Goal: Find specific page/section: Find specific page/section

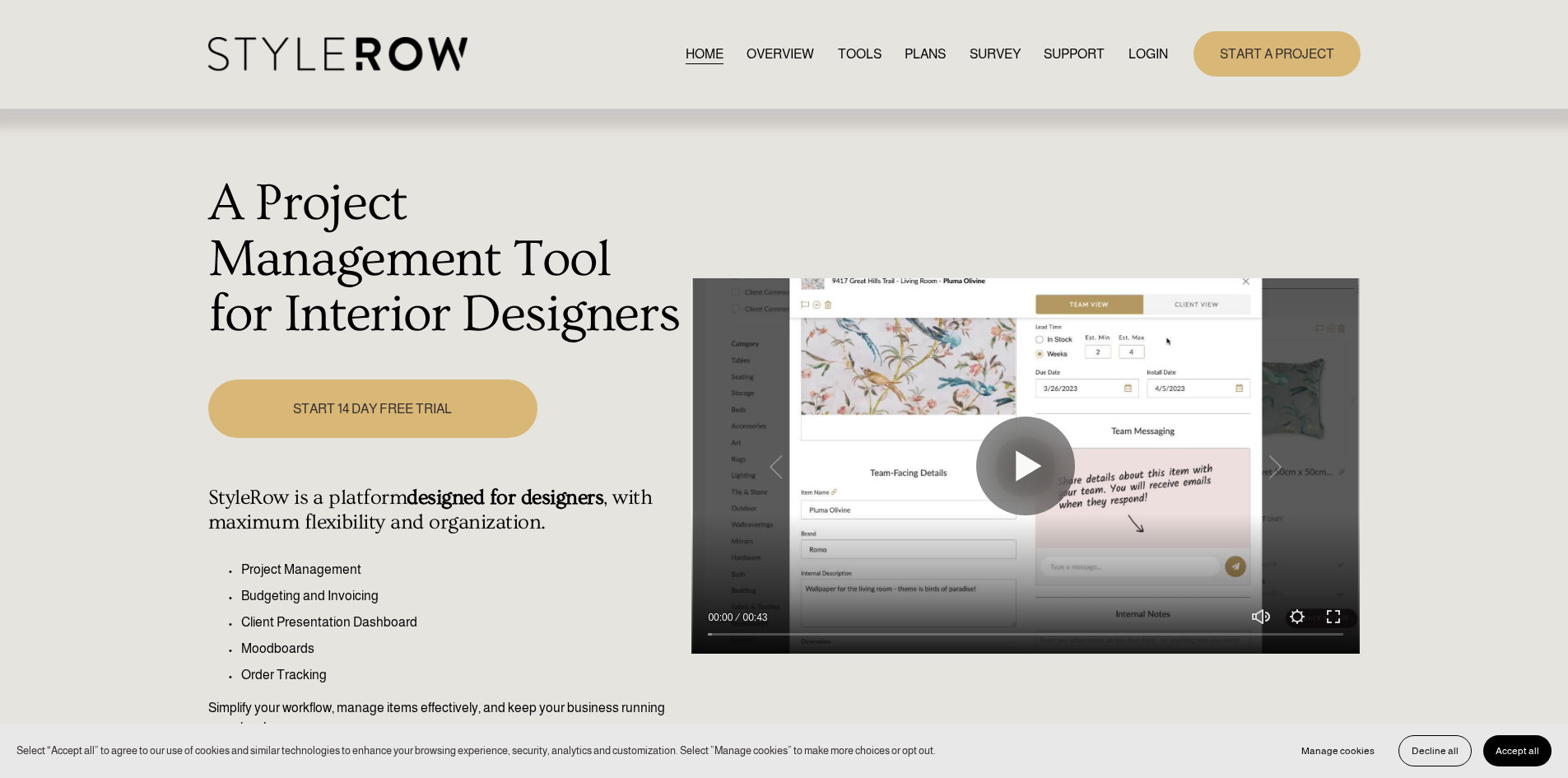
click at [1152, 50] on link "LOGIN" at bounding box center [1149, 54] width 40 height 23
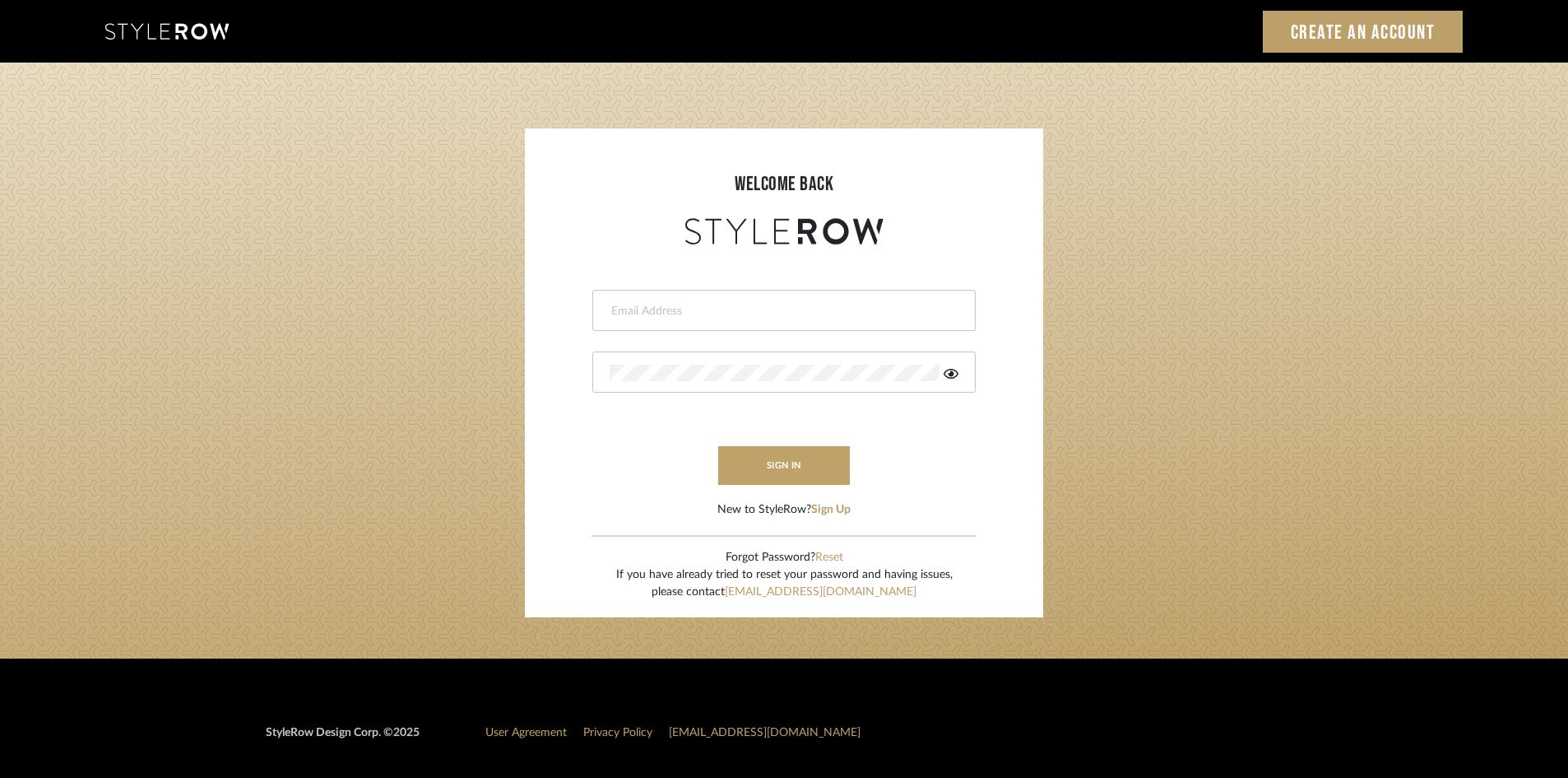
click at [711, 306] on input "email" at bounding box center [782, 310] width 345 height 16
type input "amy.tresbelleinteriors@gmail.com"
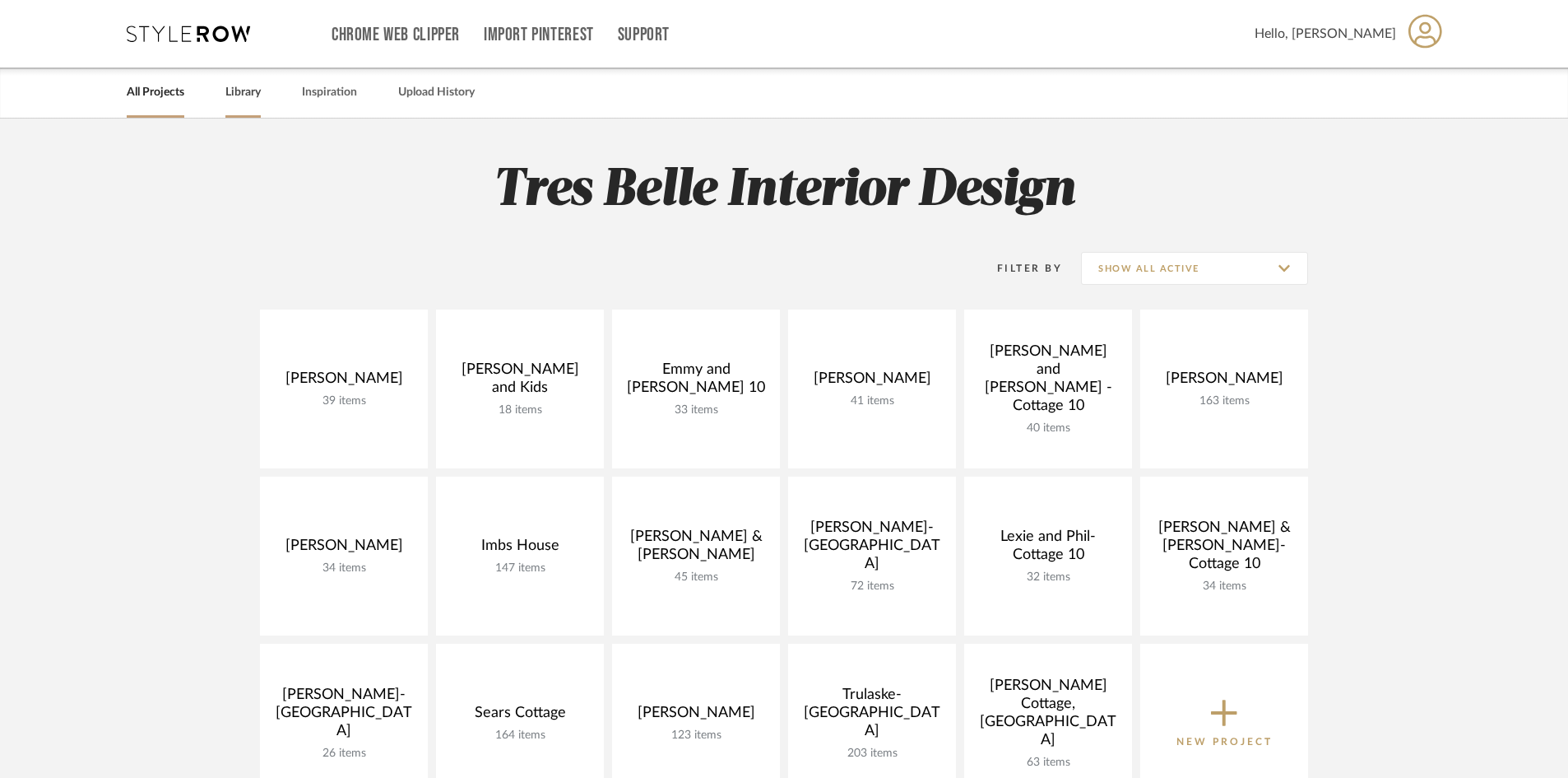
click at [241, 94] on link "Library" at bounding box center [243, 92] width 36 height 23
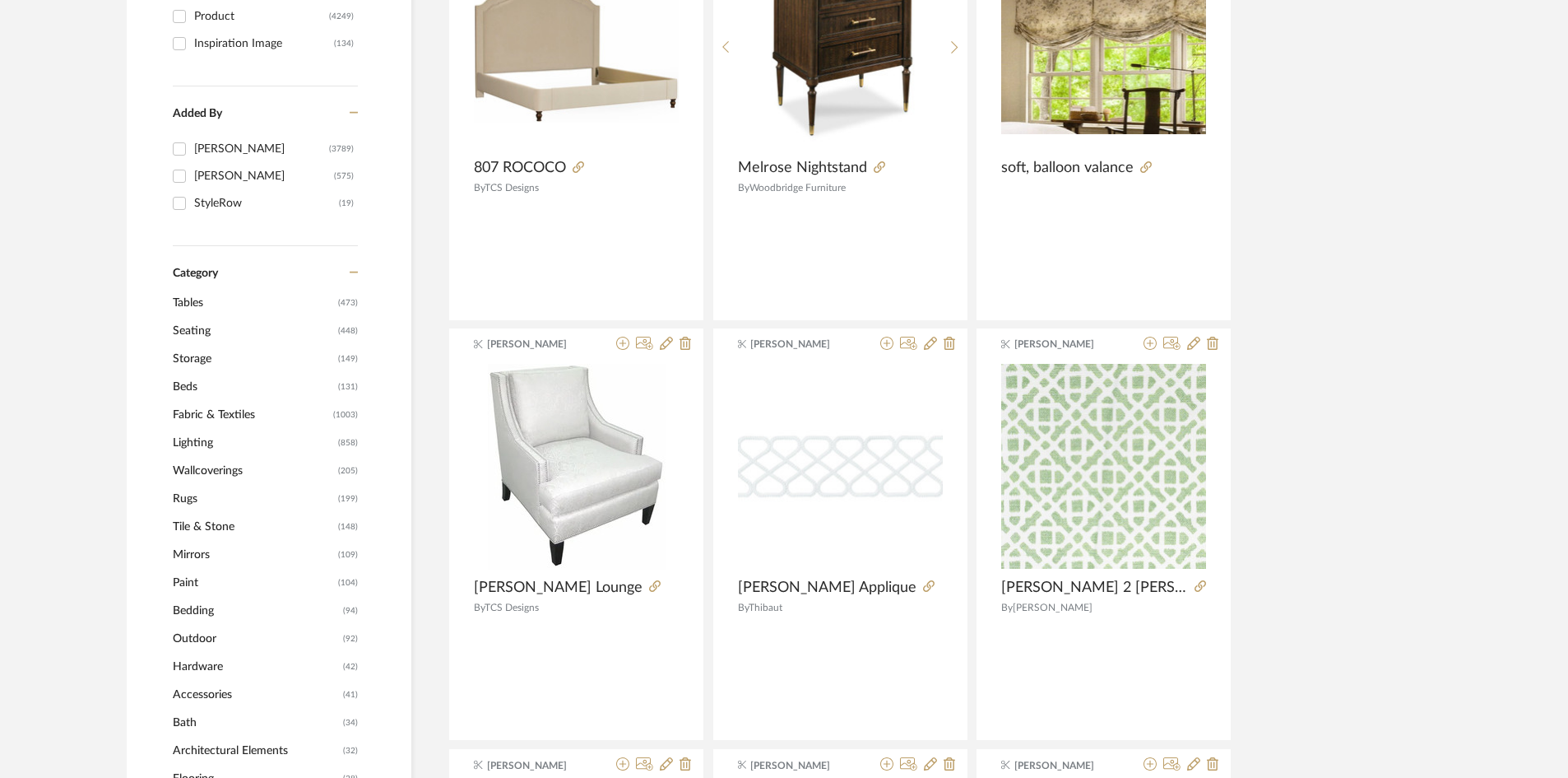
scroll to position [412, 0]
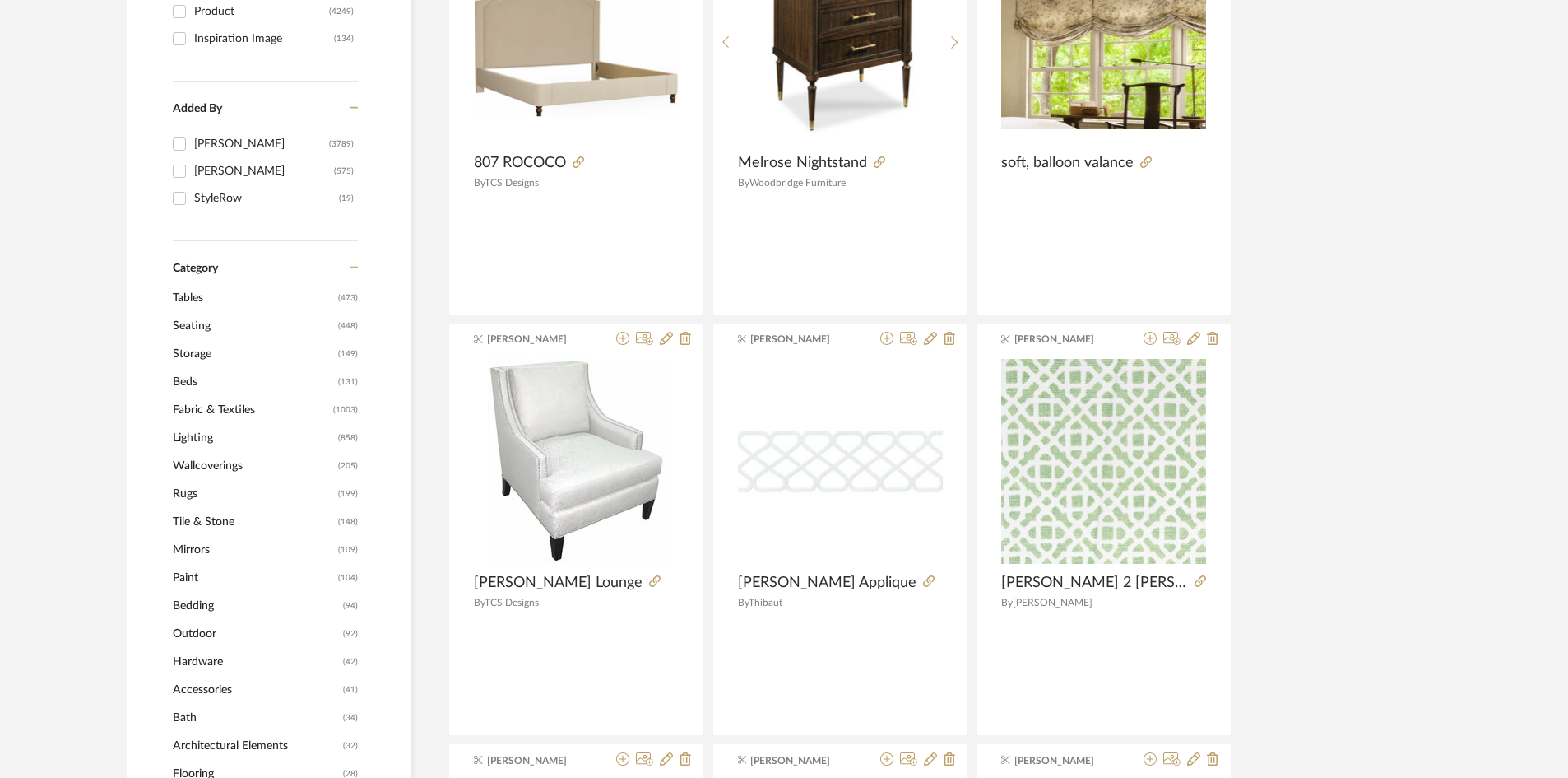
click at [199, 435] on span "Lighting" at bounding box center [252, 438] width 161 height 28
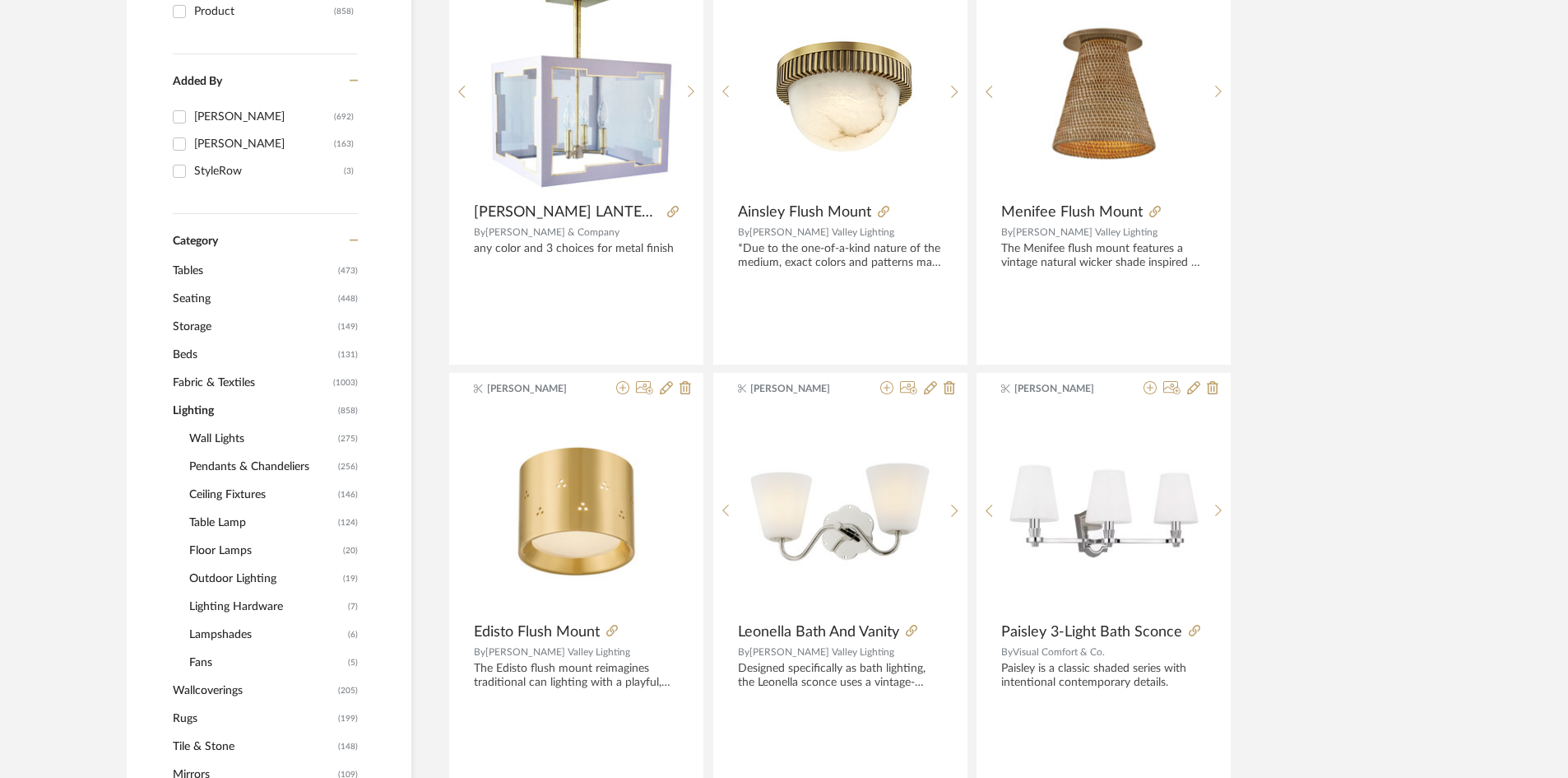
click at [229, 463] on span "Pendants & Chandeliers" at bounding box center [262, 466] width 145 height 28
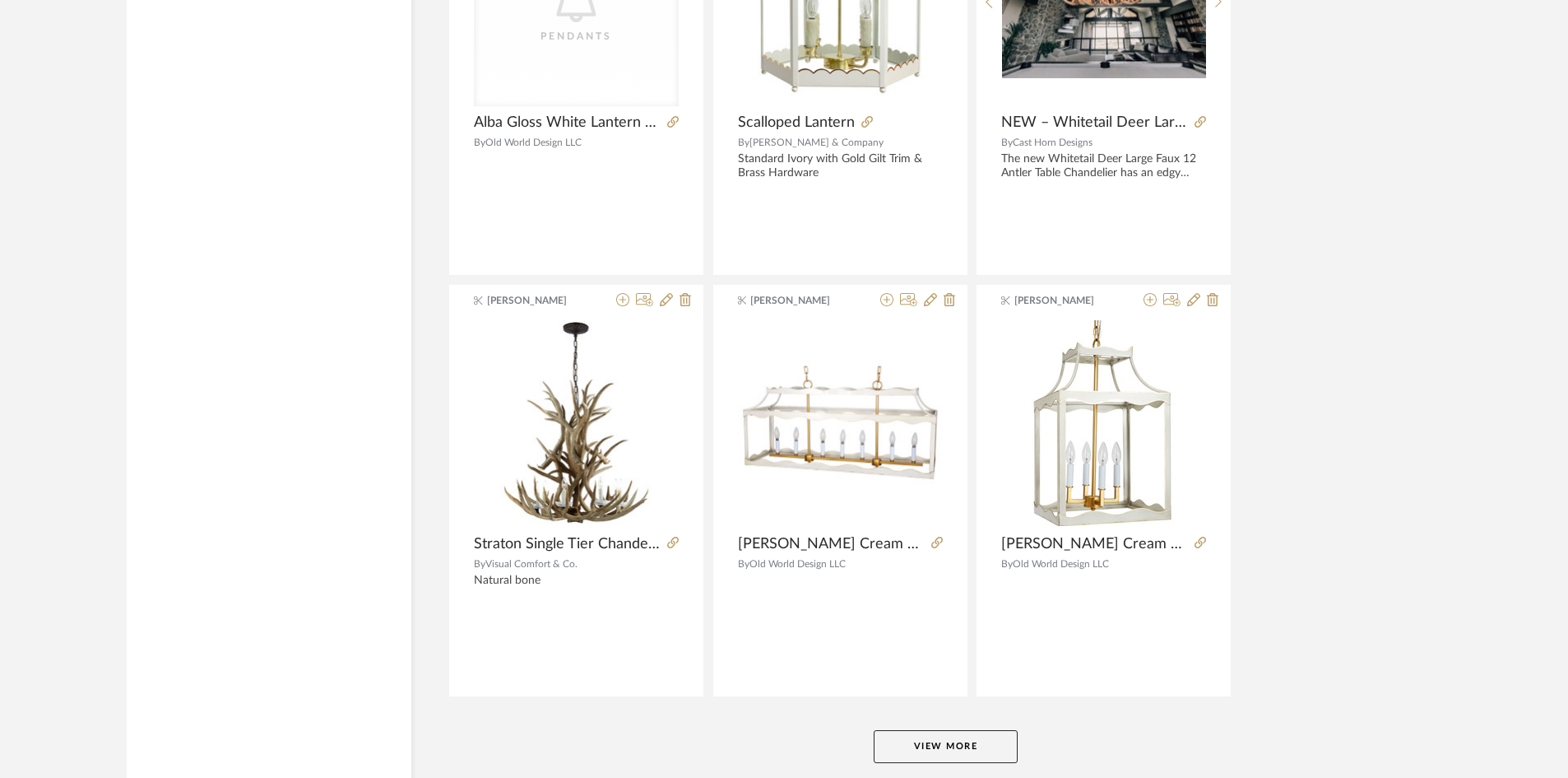
scroll to position [4773, 0]
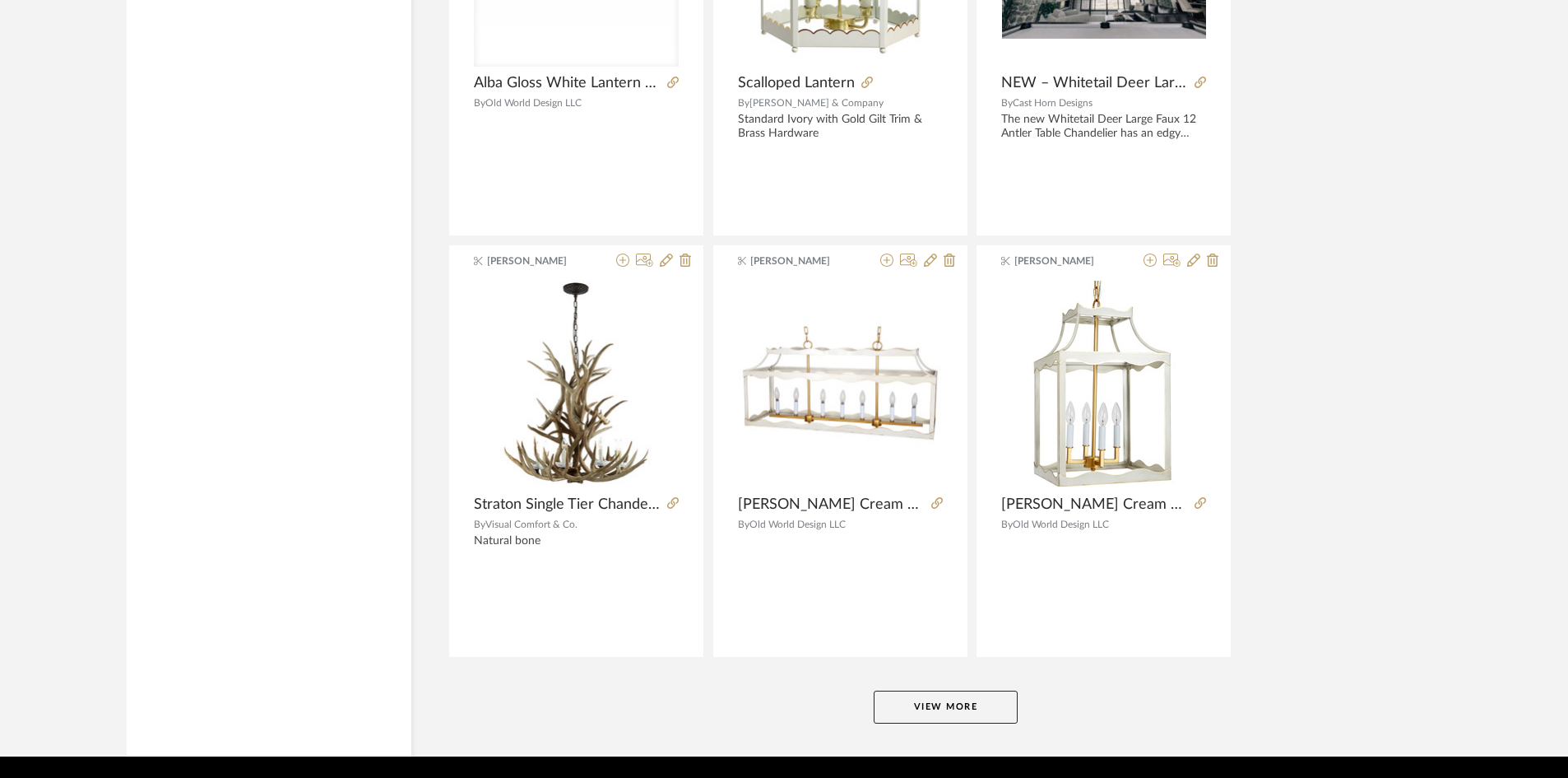
click at [987, 703] on button "View More" at bounding box center [946, 706] width 144 height 33
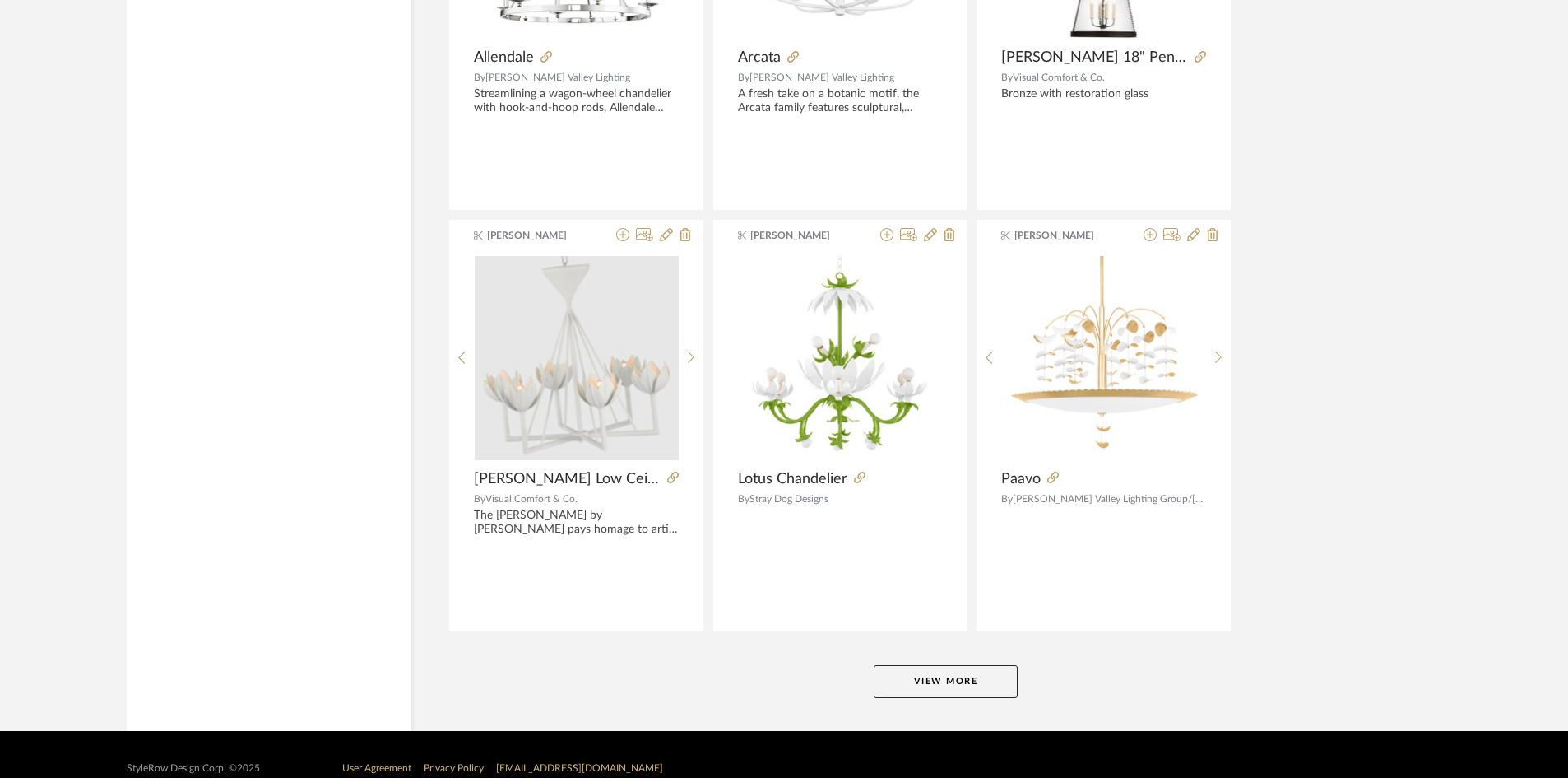
scroll to position [9878, 0]
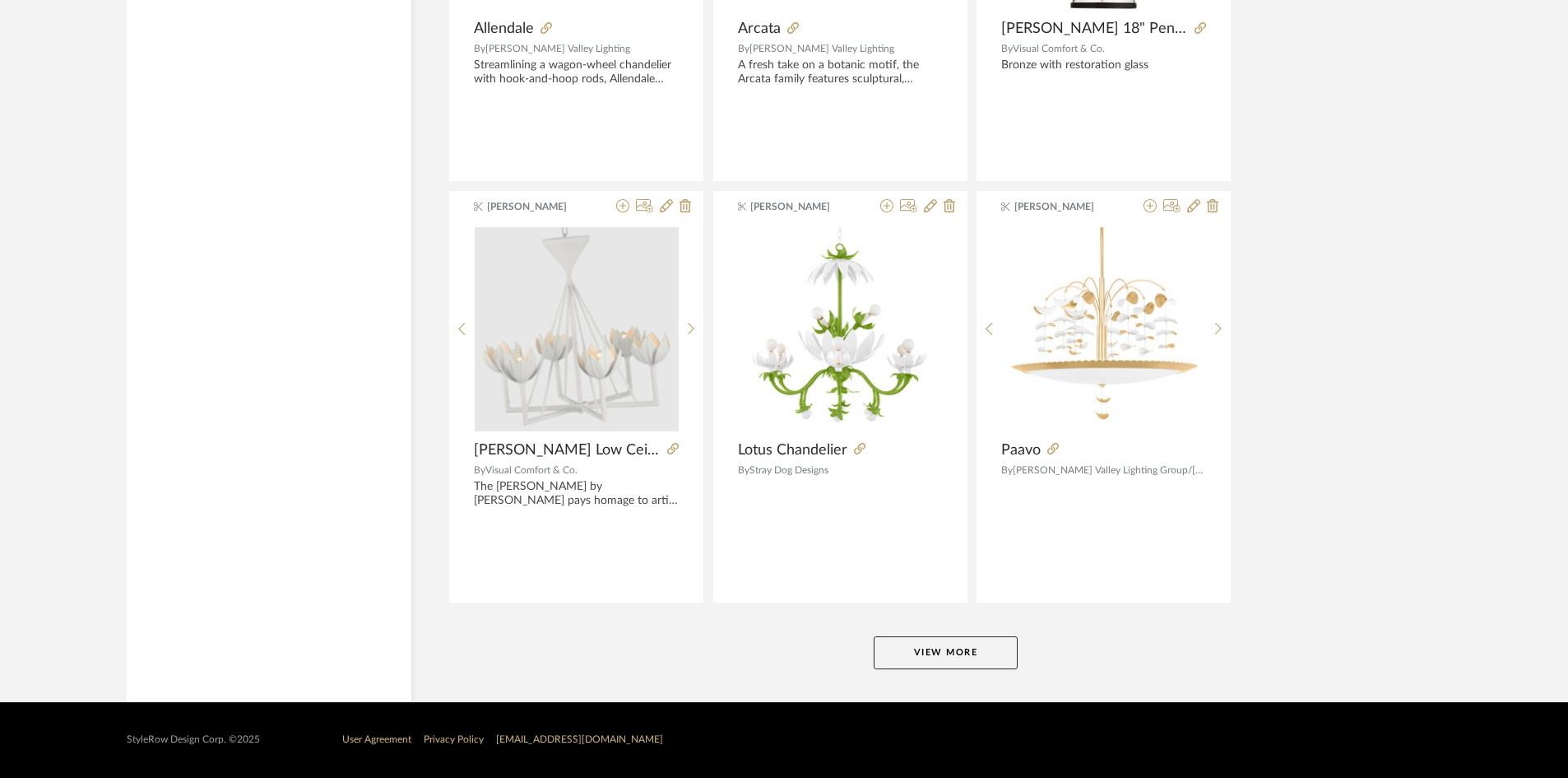
click at [954, 651] on button "View More" at bounding box center [946, 652] width 144 height 33
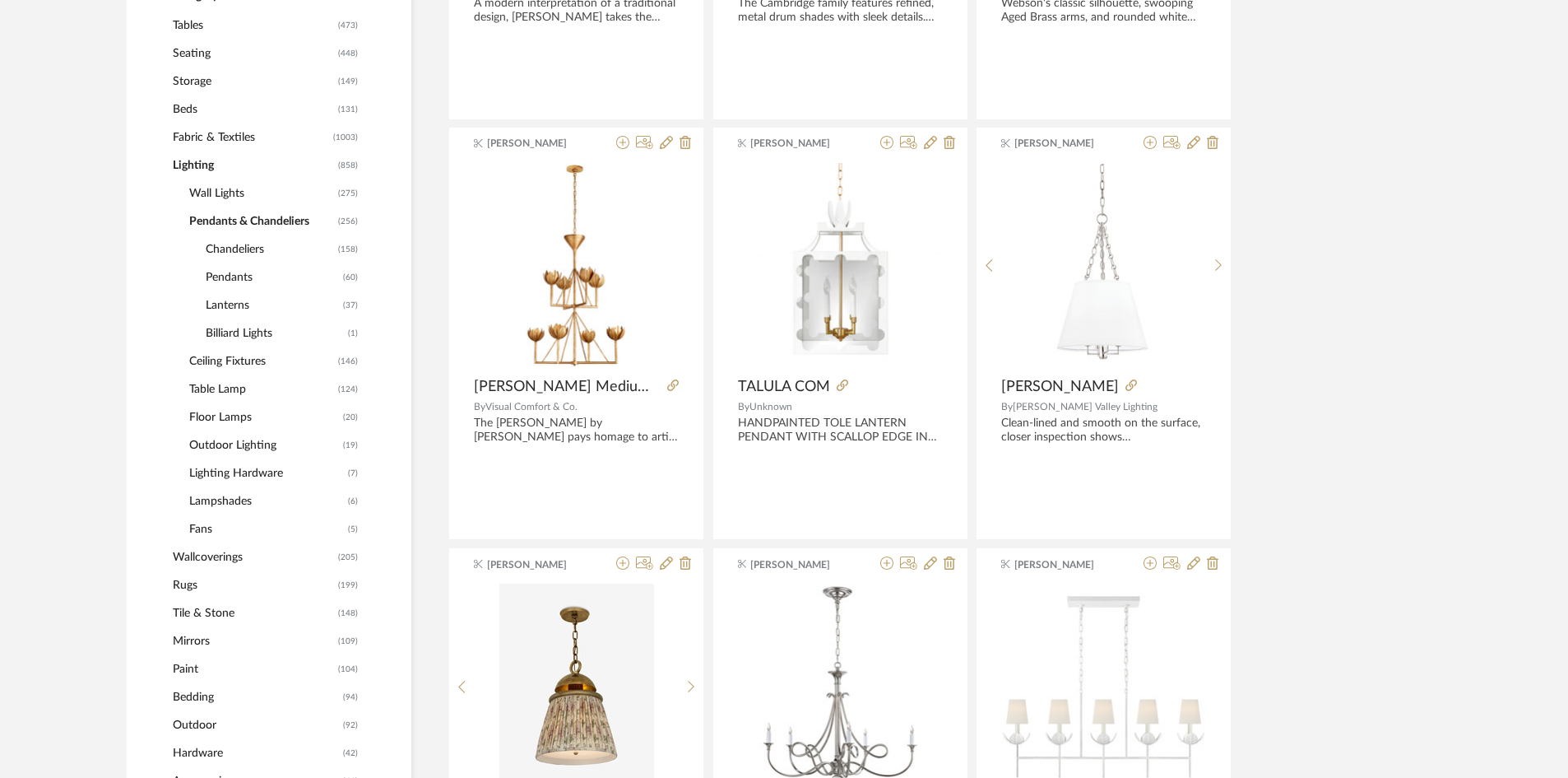
scroll to position [0, 0]
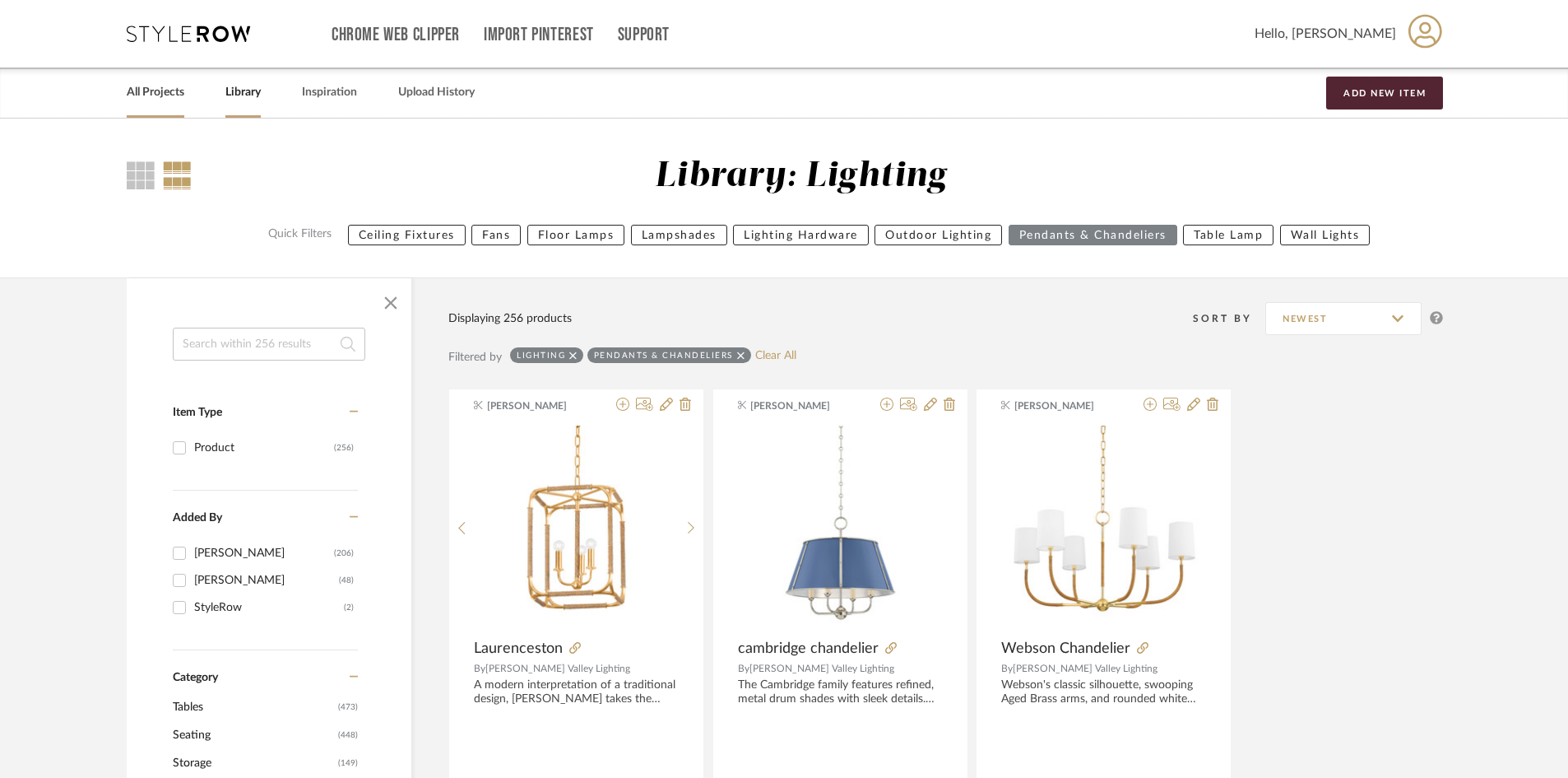
click at [153, 88] on link "All Projects" at bounding box center [155, 92] width 57 height 23
